Goal: Register for event/course

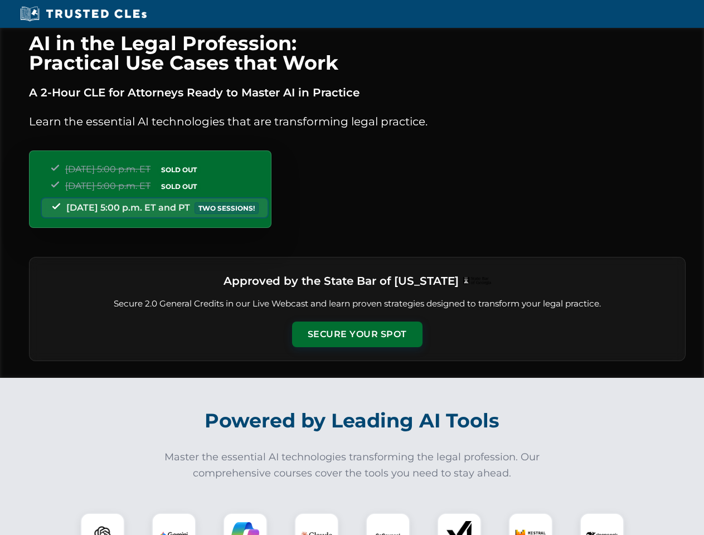
click at [357, 335] on button "Secure Your Spot" at bounding box center [357, 335] width 130 height 26
